Goal: Information Seeking & Learning: Learn about a topic

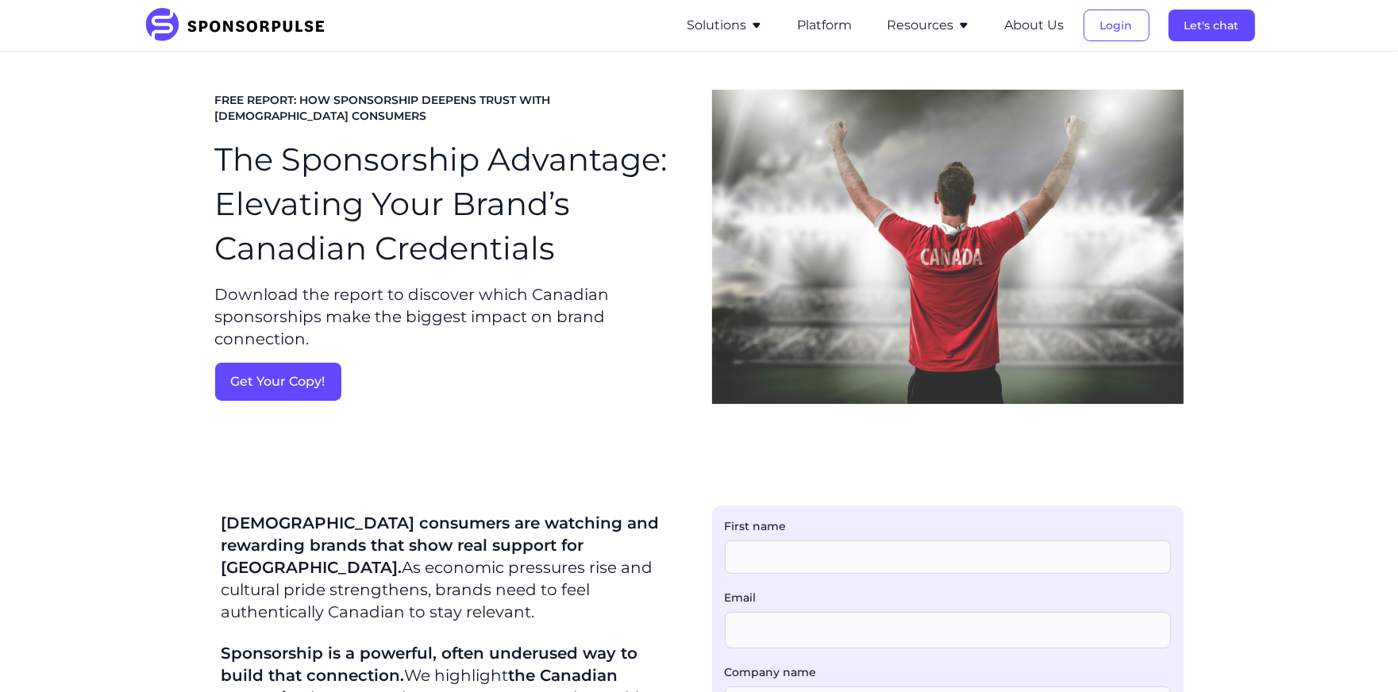
click at [214, 30] on img at bounding box center [240, 25] width 193 height 35
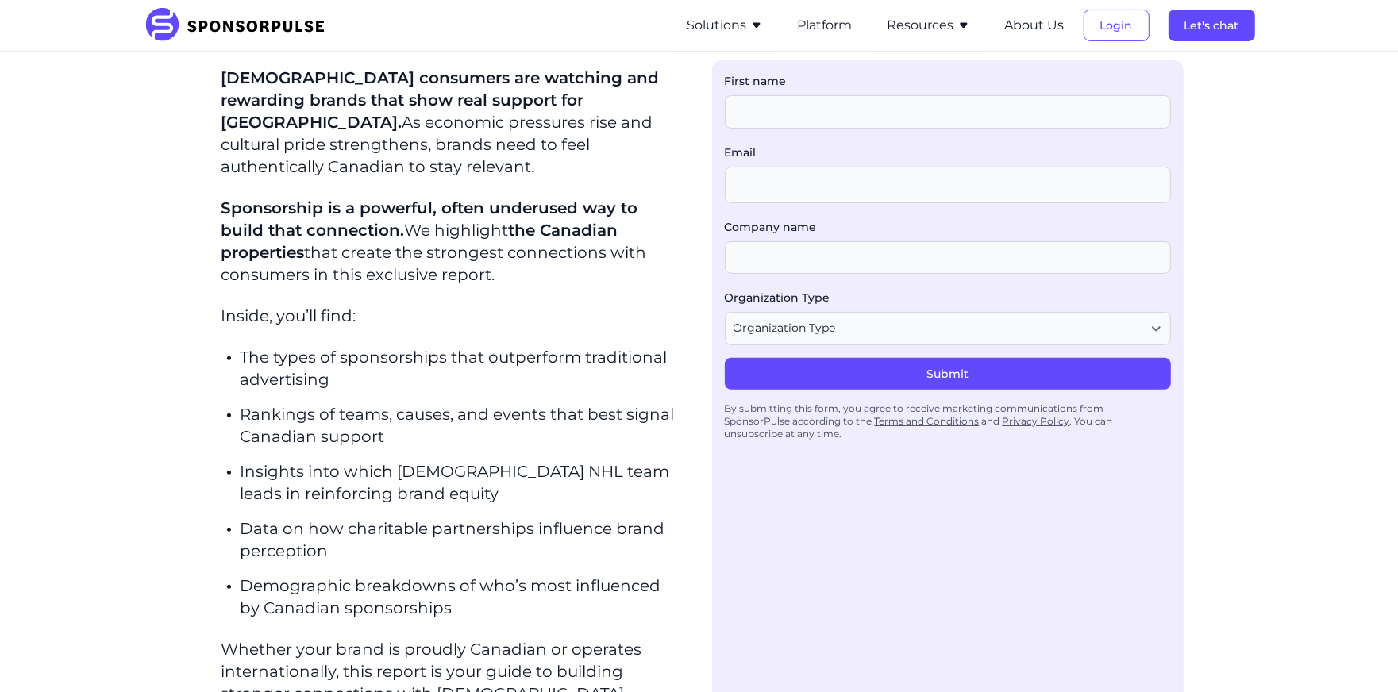
scroll to position [580, 0]
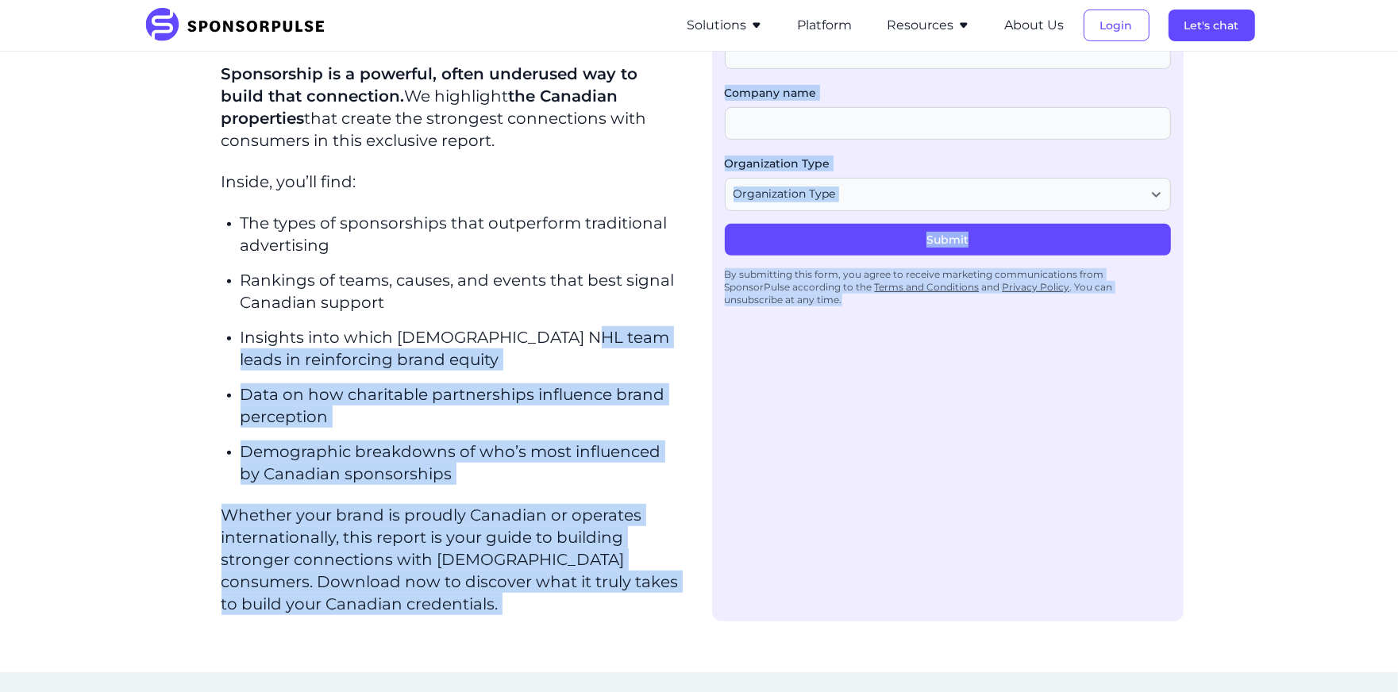
drag, startPoint x: 571, startPoint y: 319, endPoint x: 1180, endPoint y: 486, distance: 631.5
click at [1180, 486] on div "[DEMOGRAPHIC_DATA] consumers are watching and rewarding brands that show real s…" at bounding box center [699, 274] width 969 height 696
click at [1017, 492] on div "First name Email Company name Organization Type Organization Type Agency or Con…" at bounding box center [948, 274] width 472 height 696
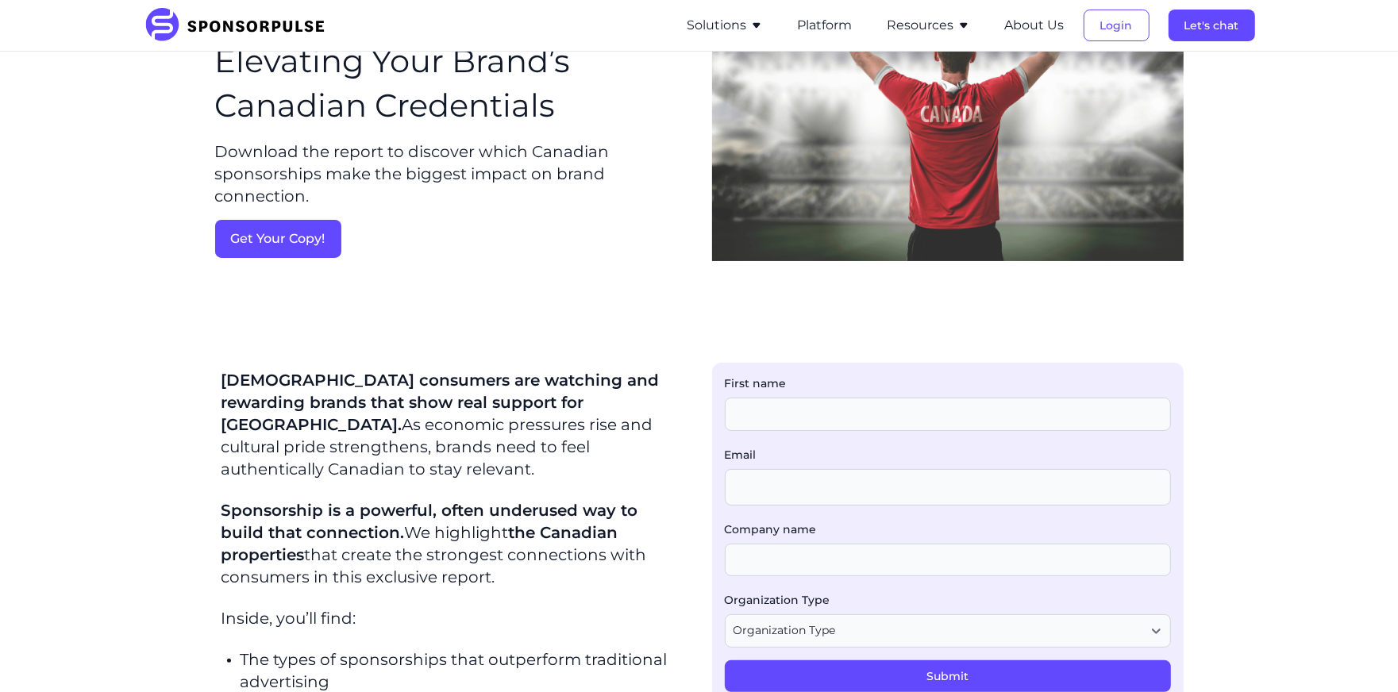
scroll to position [148, 0]
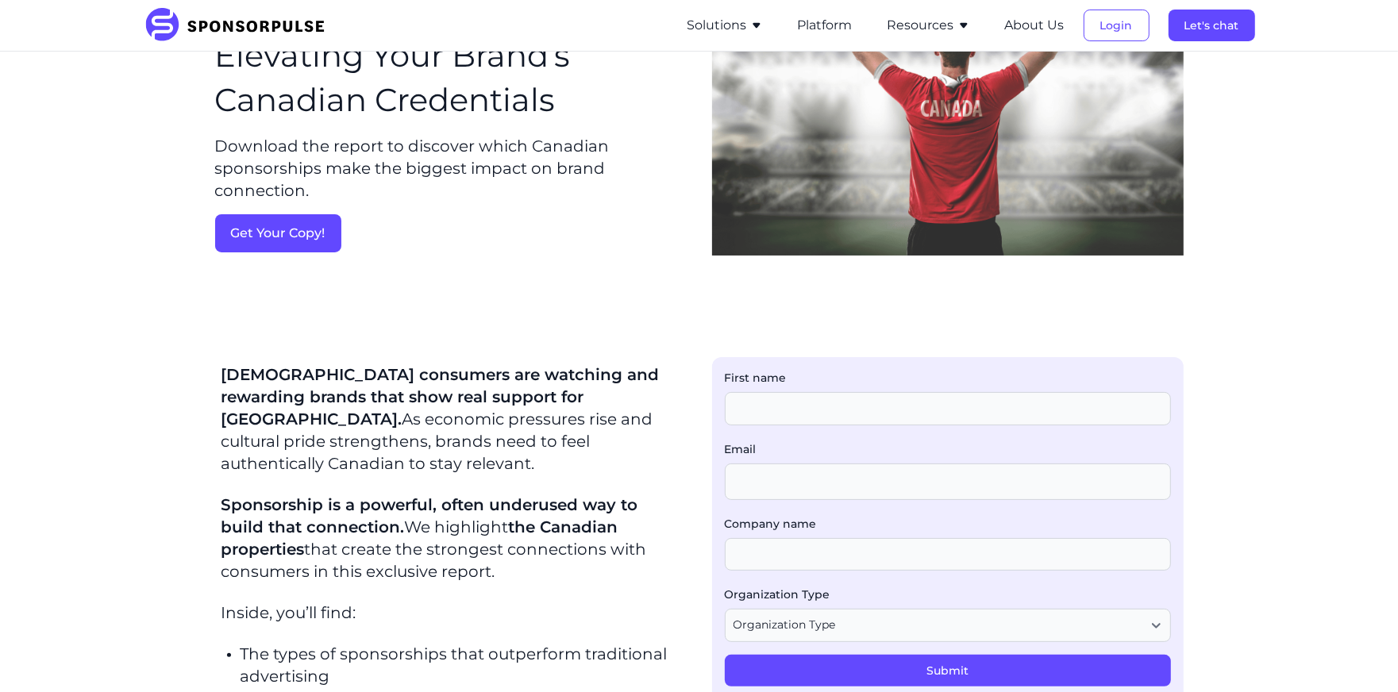
click at [908, 24] on button "Resources" at bounding box center [929, 25] width 83 height 19
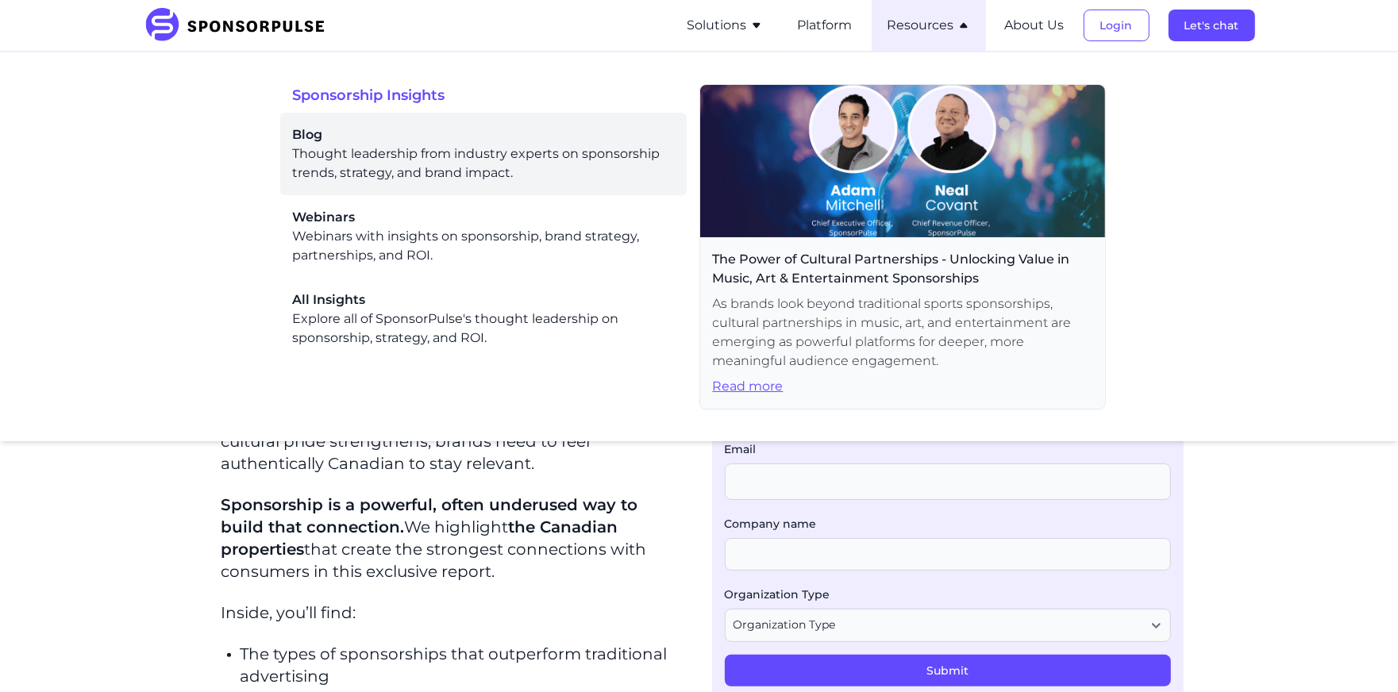
click at [507, 151] on div "Blog Thought leadership from industry experts on sponsorship trends, strategy, …" at bounding box center [483, 153] width 381 height 57
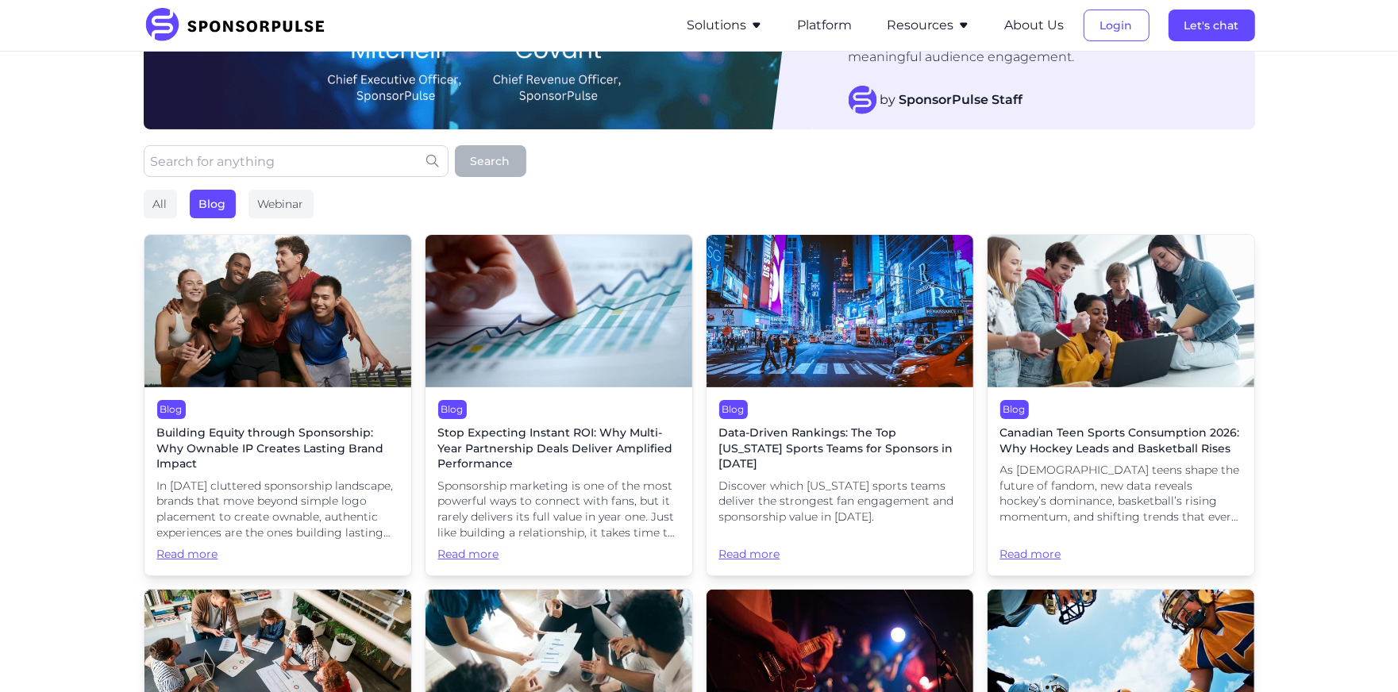
scroll to position [243, 0]
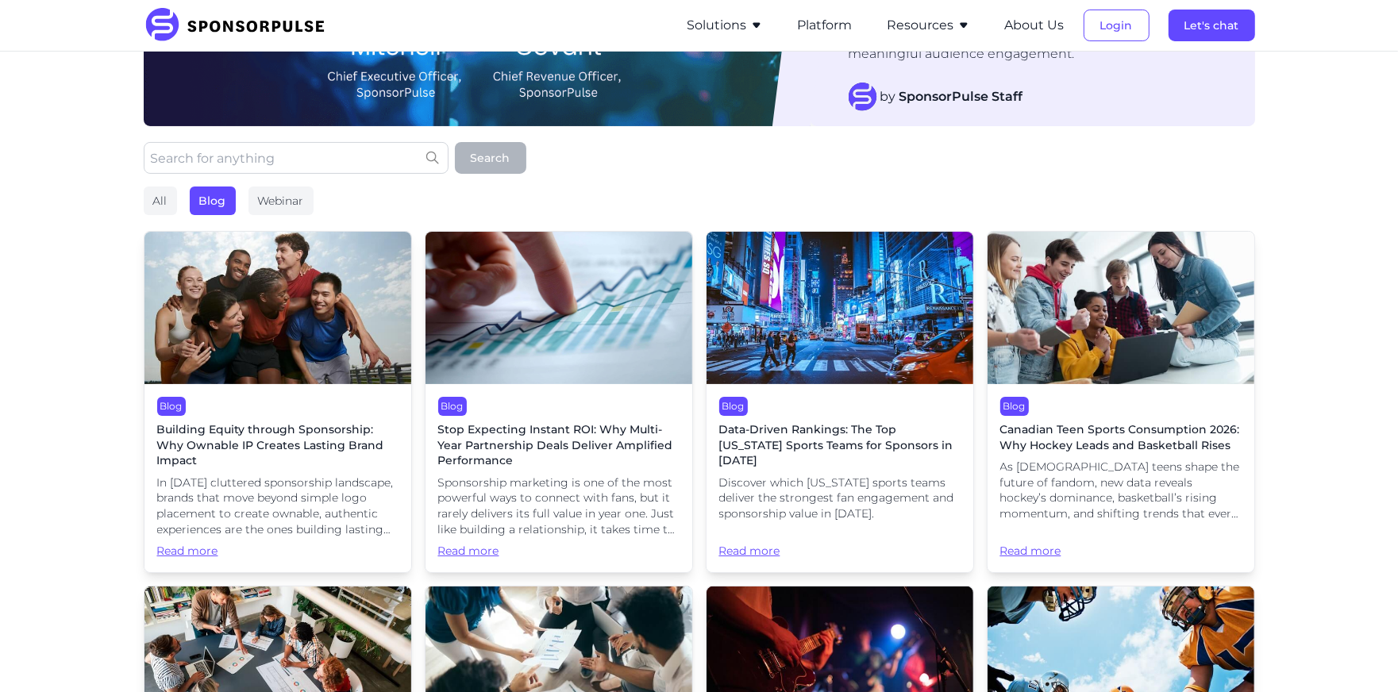
click at [530, 310] on img at bounding box center [559, 308] width 267 height 152
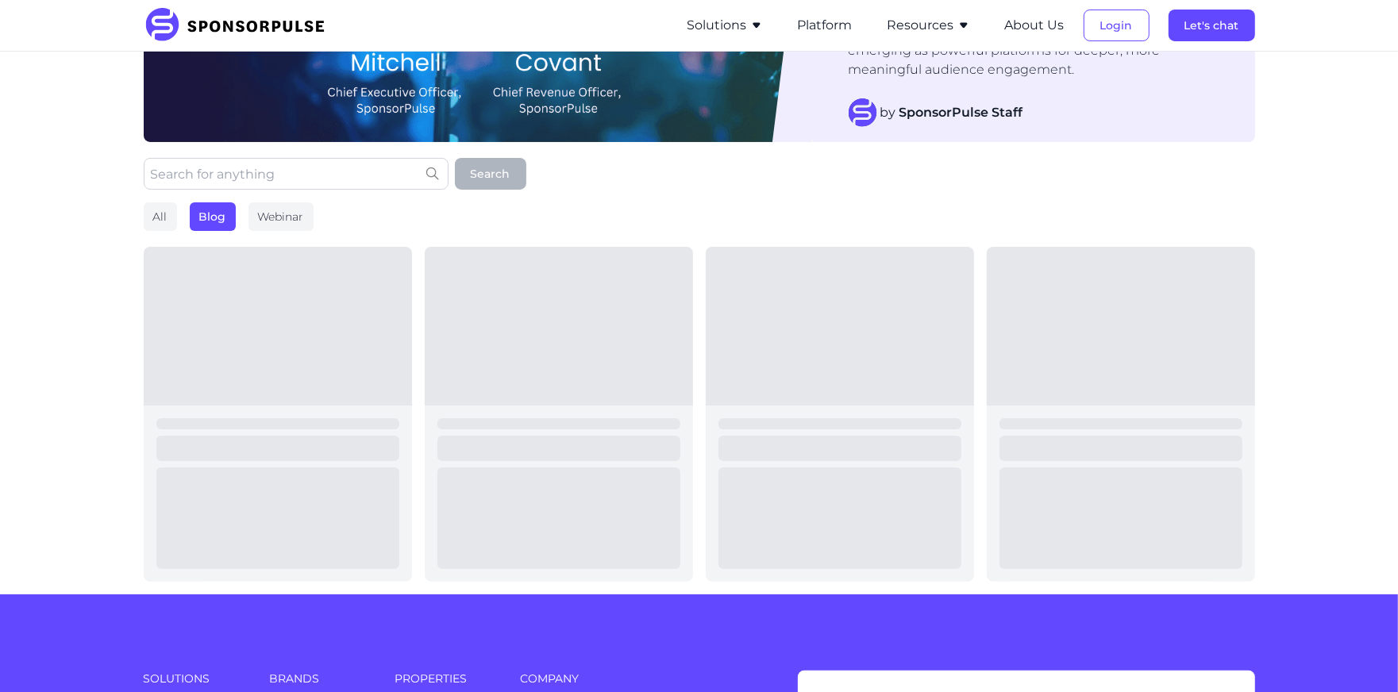
scroll to position [243, 0]
